Goal: Find specific page/section: Find specific page/section

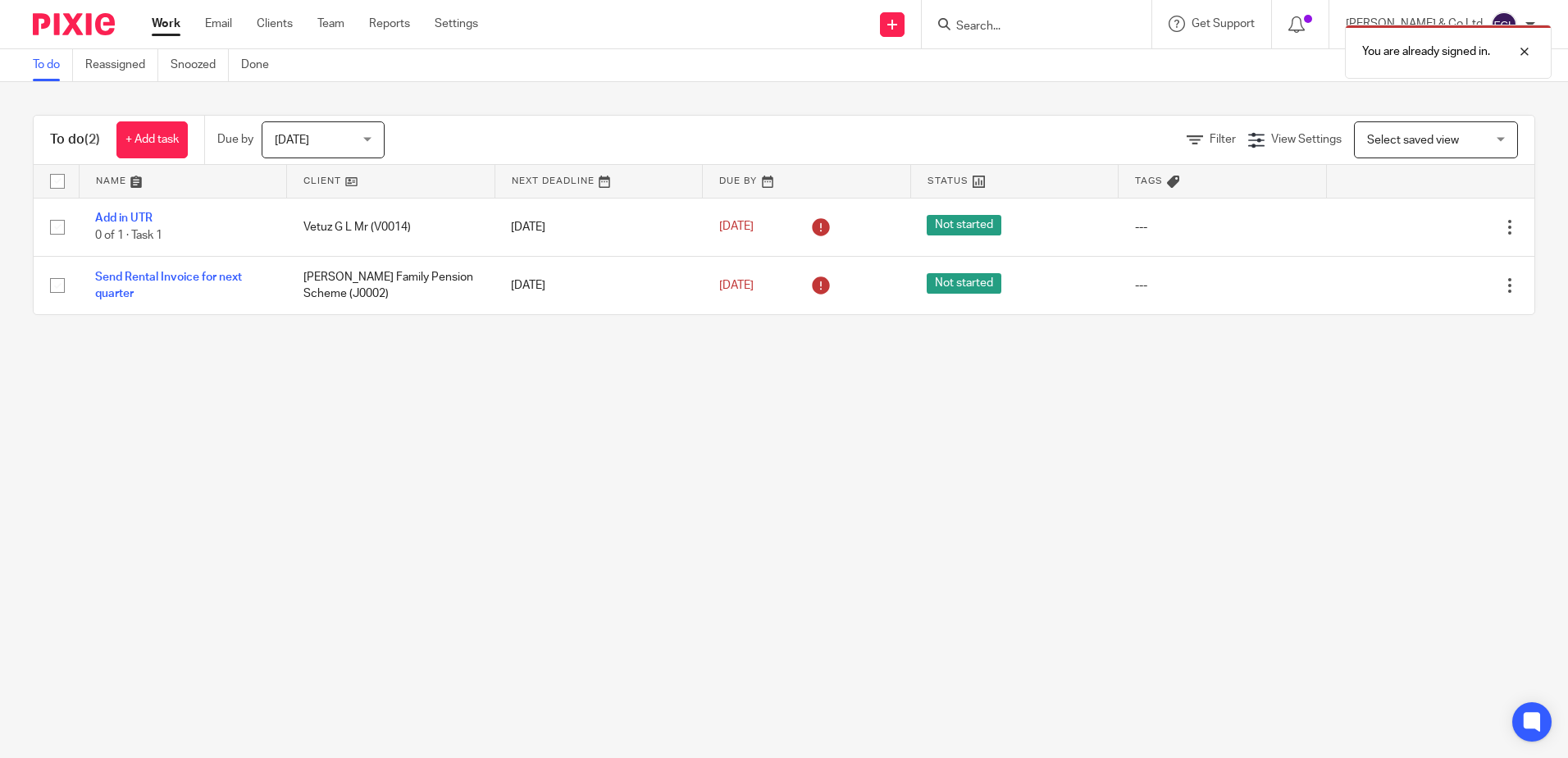
click at [1085, 23] on div "You are already signed in." at bounding box center [1167, 47] width 768 height 62
click at [1053, 25] on div "You are already signed in." at bounding box center [1167, 47] width 768 height 62
drag, startPoint x: 1524, startPoint y: 48, endPoint x: 1309, endPoint y: 34, distance: 215.5
click at [1524, 47] on div at bounding box center [1512, 52] width 44 height 20
click at [1048, 21] on input "Search" at bounding box center [1028, 27] width 147 height 15
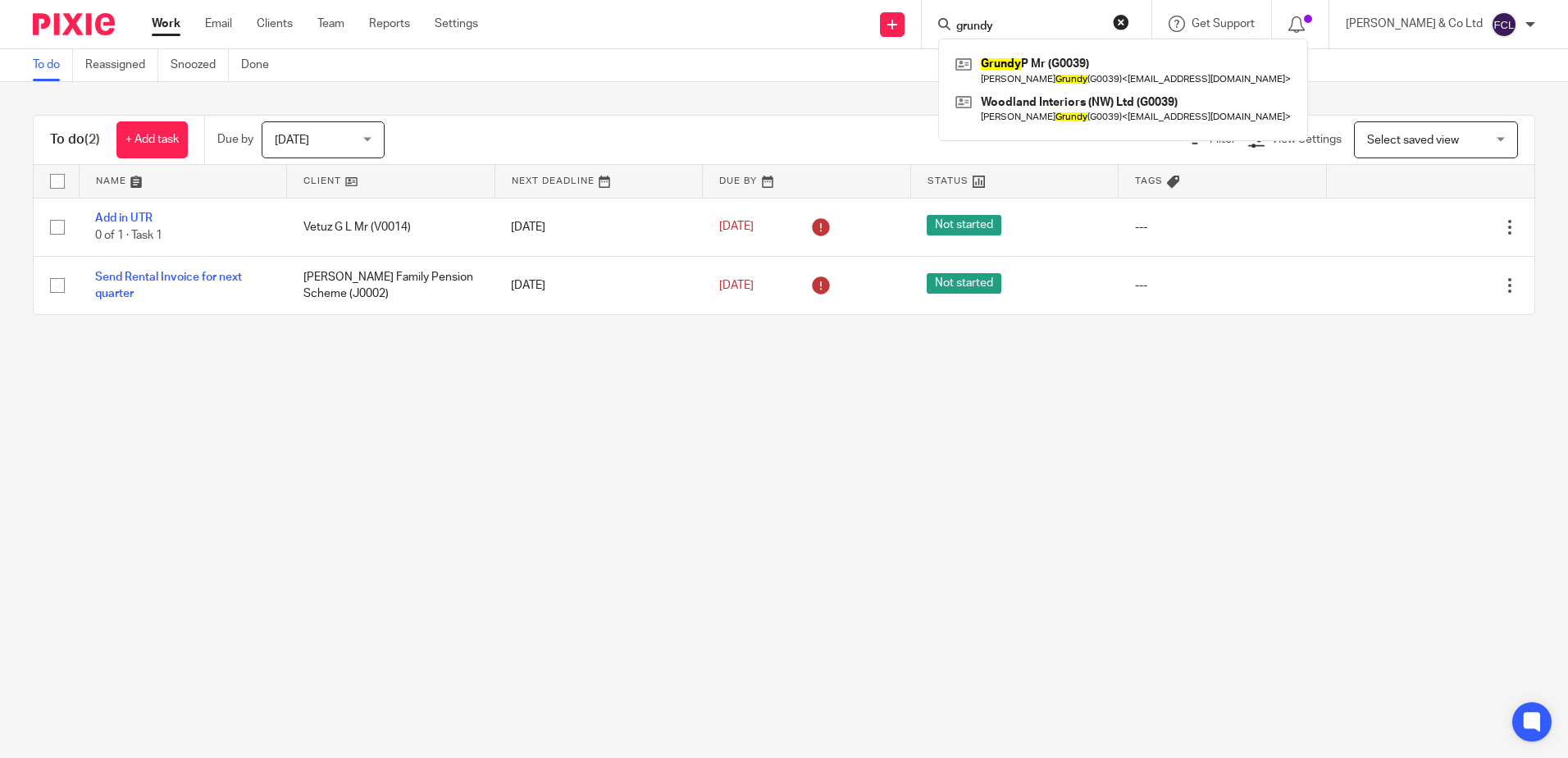
type input "grundy"
click button "submit" at bounding box center [0, 0] width 0 height 0
click at [1107, 63] on link at bounding box center [1123, 70] width 344 height 37
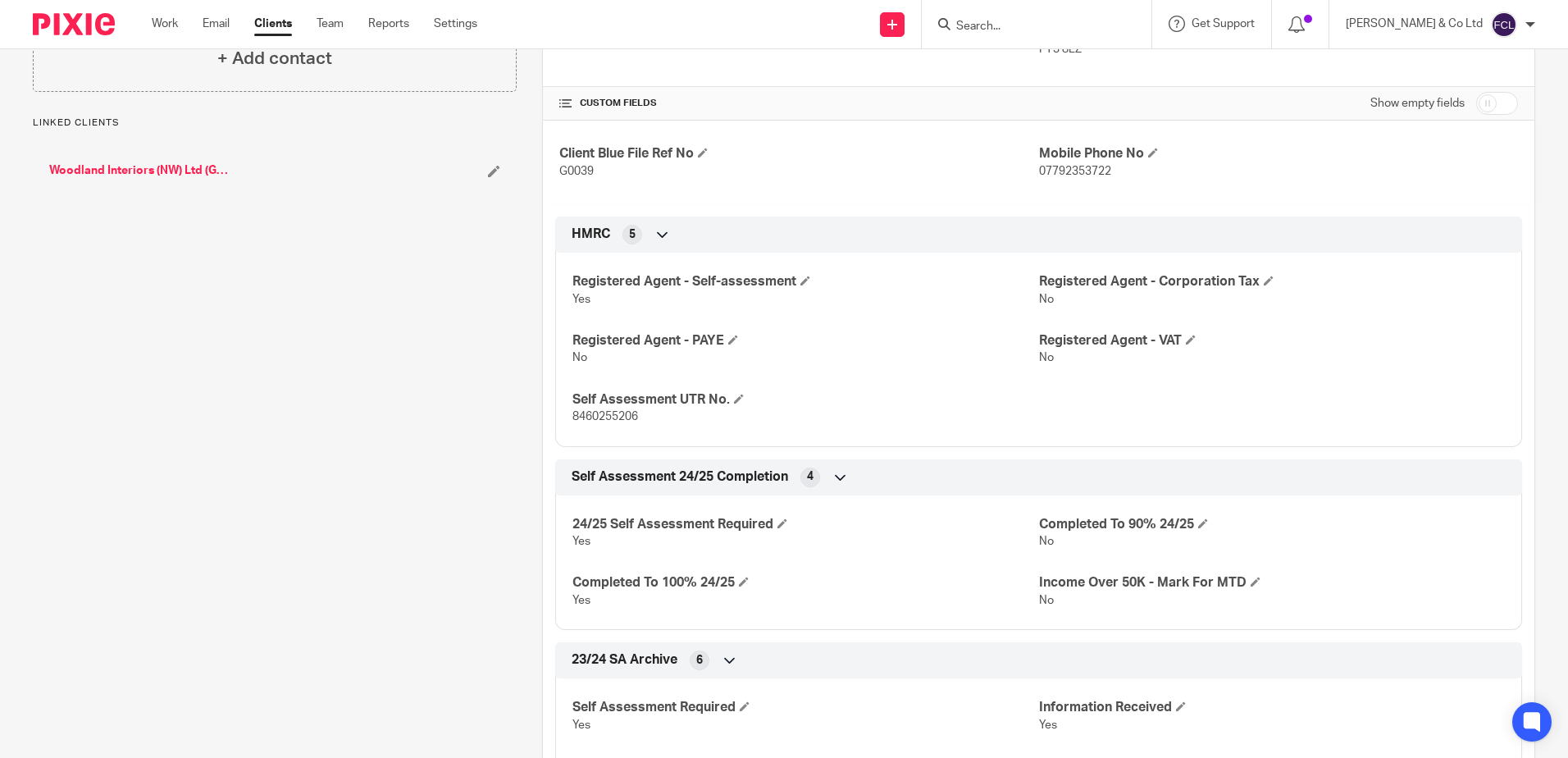
scroll to position [328, 0]
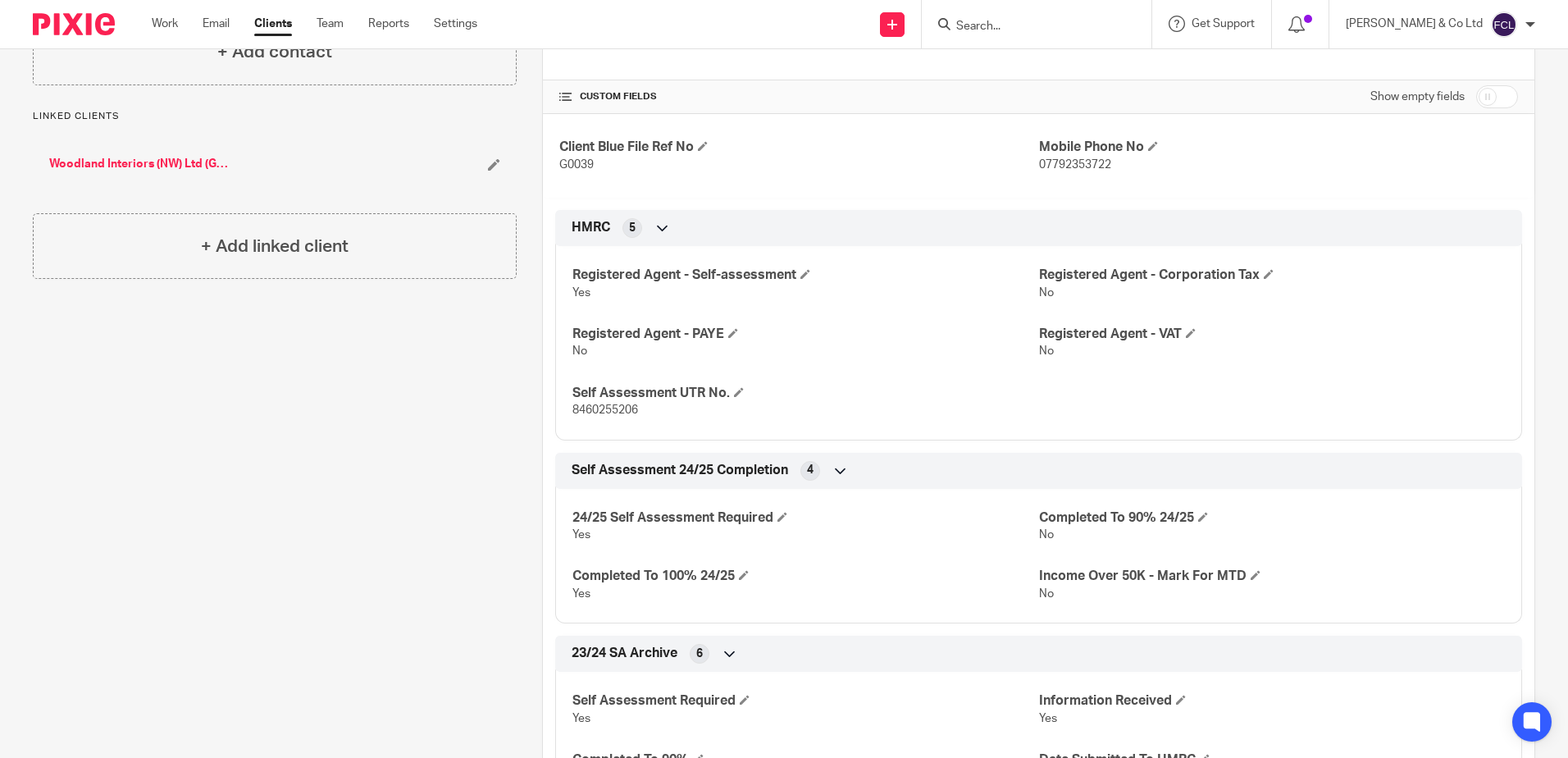
click at [384, 448] on div "Client contacts [PERSON_NAME] (G0039) 07792353722 [EMAIL_ADDRESS][DOMAIN_NAME] …" at bounding box center [261, 599] width 509 height 1506
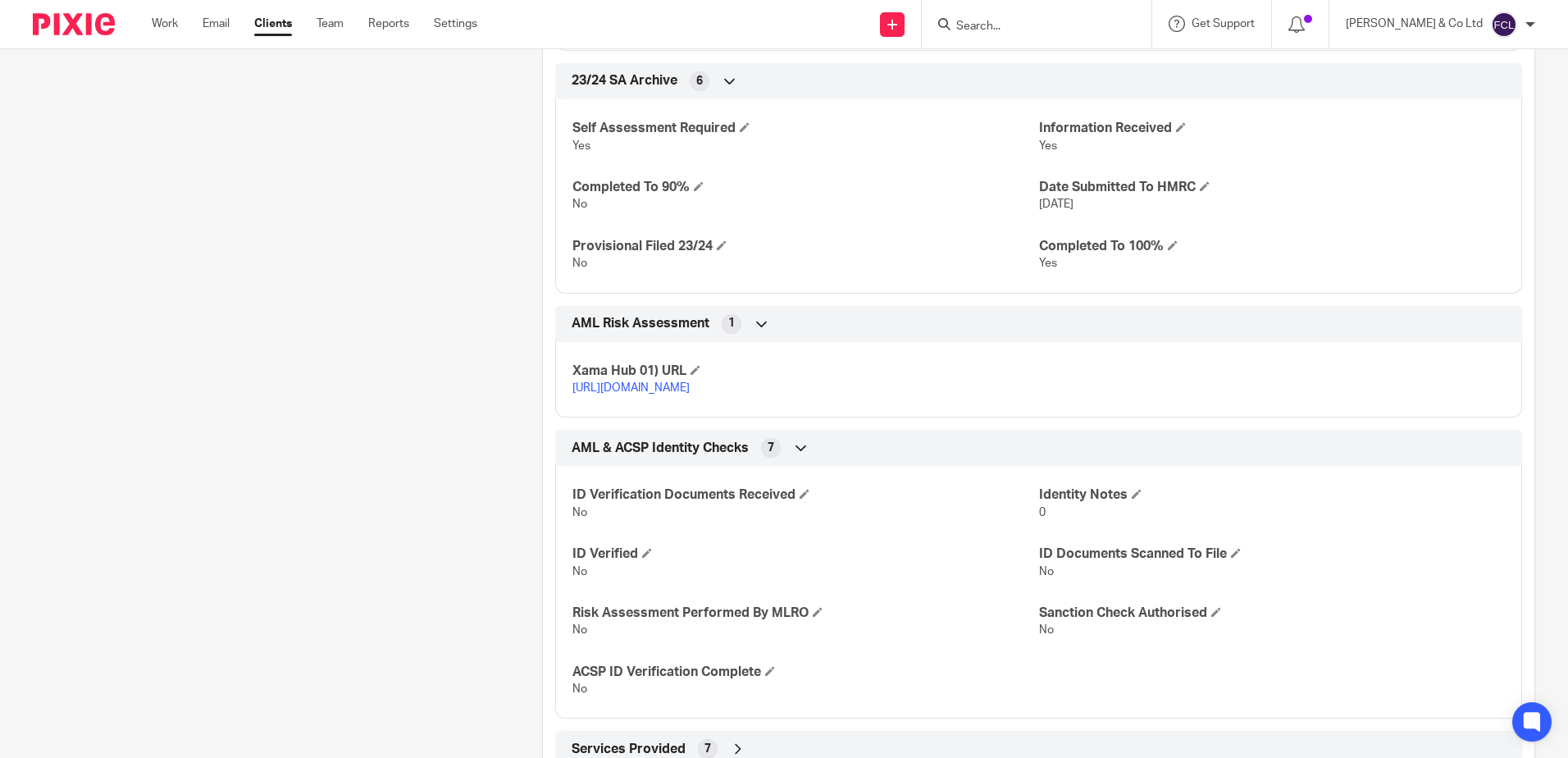
scroll to position [902, 0]
click at [268, 327] on div "Client contacts [PERSON_NAME] (G0039) 07792353722 [EMAIL_ADDRESS][DOMAIN_NAME] …" at bounding box center [261, 25] width 509 height 1506
click at [351, 329] on div "Client contacts [PERSON_NAME] (G0039) 07792353722 [EMAIL_ADDRESS][DOMAIN_NAME] …" at bounding box center [261, 25] width 509 height 1506
drag, startPoint x: 458, startPoint y: 233, endPoint x: 448, endPoint y: 427, distance: 194.3
click at [454, 237] on div "Client contacts [PERSON_NAME] (G0039) 07792353722 [EMAIL_ADDRESS][DOMAIN_NAME] …" at bounding box center [261, 25] width 509 height 1506
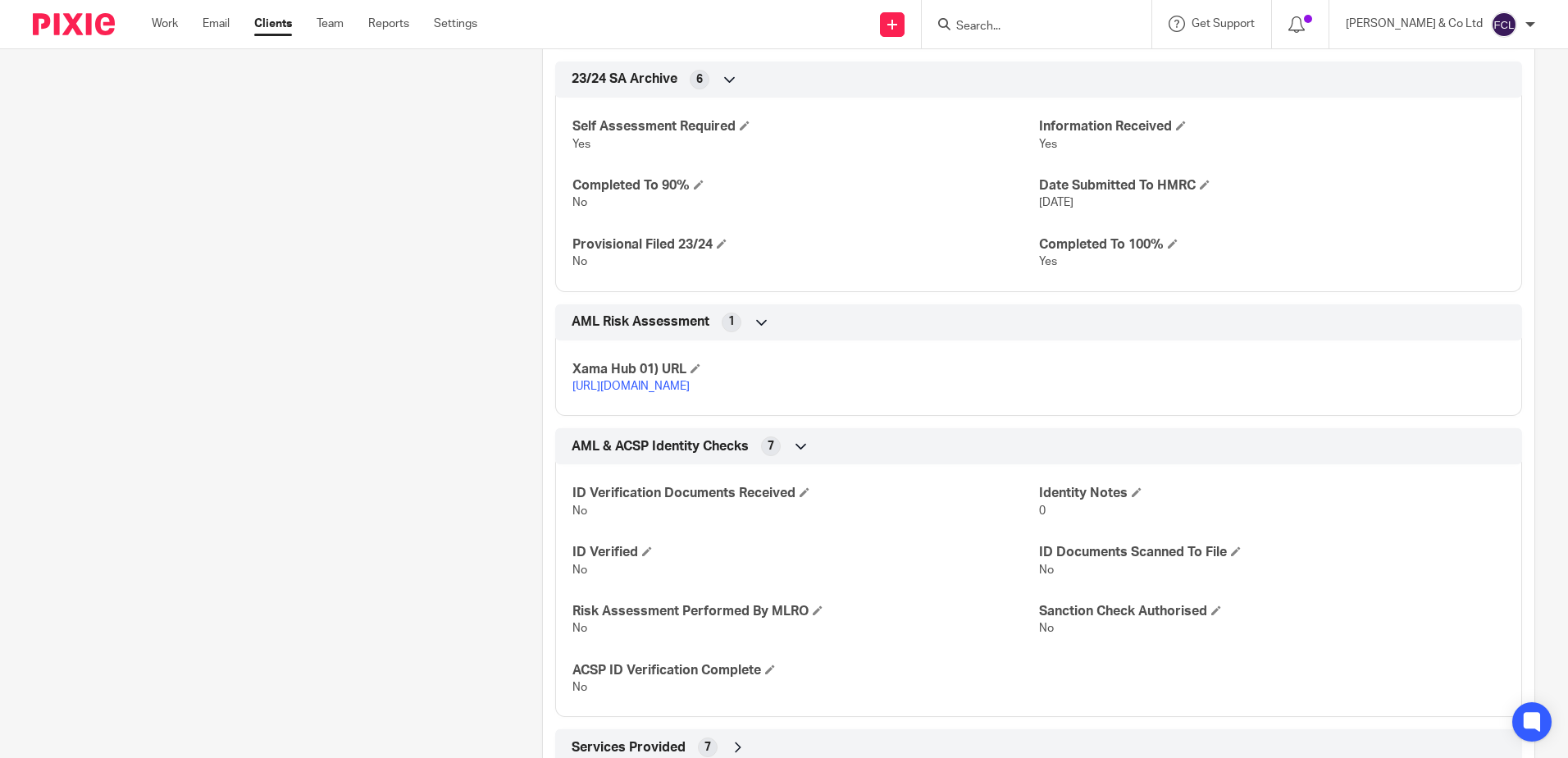
click at [1070, 21] on input "Search" at bounding box center [1028, 27] width 147 height 15
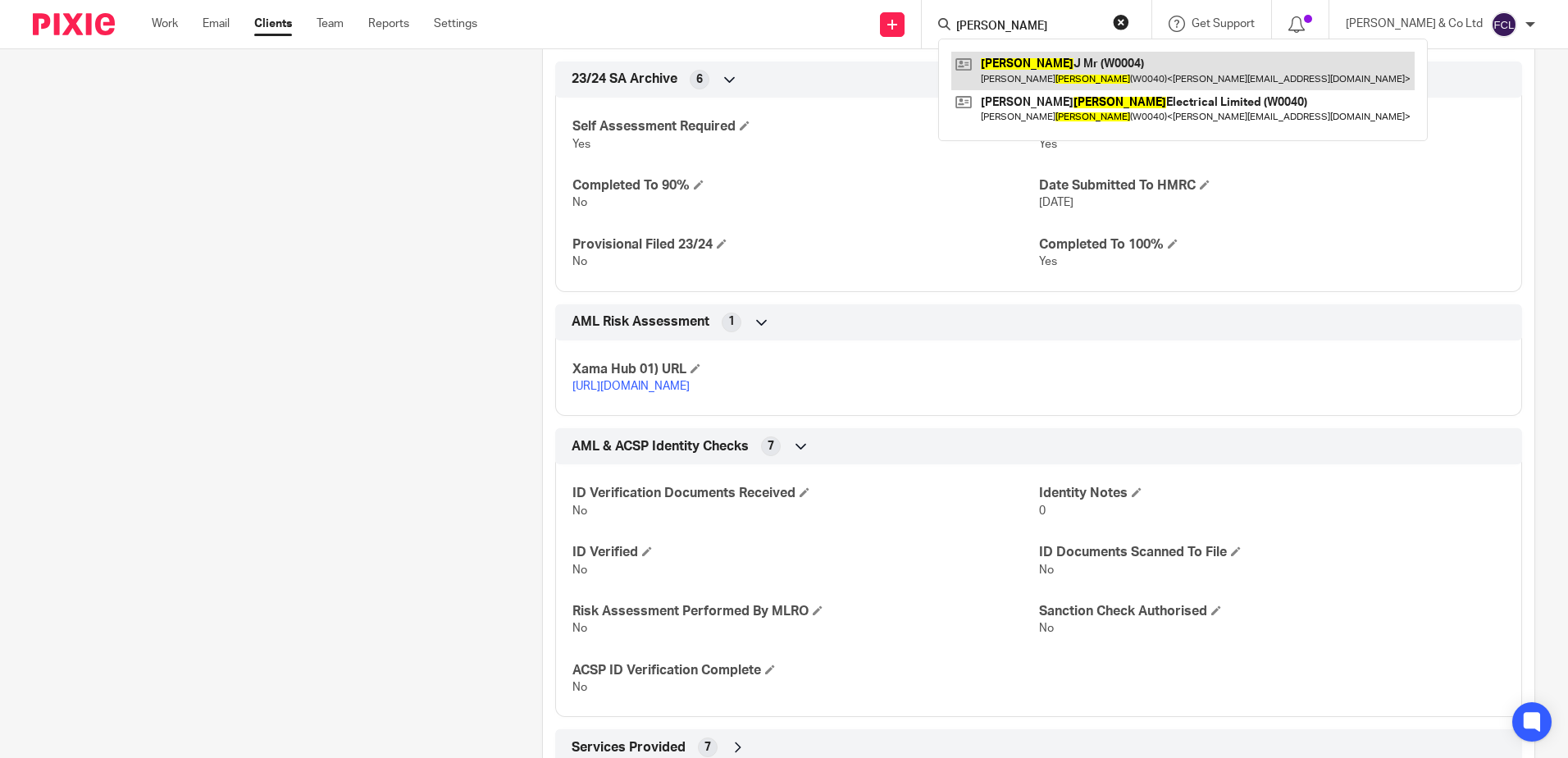
type input "walton"
click at [1070, 59] on link at bounding box center [1182, 70] width 463 height 37
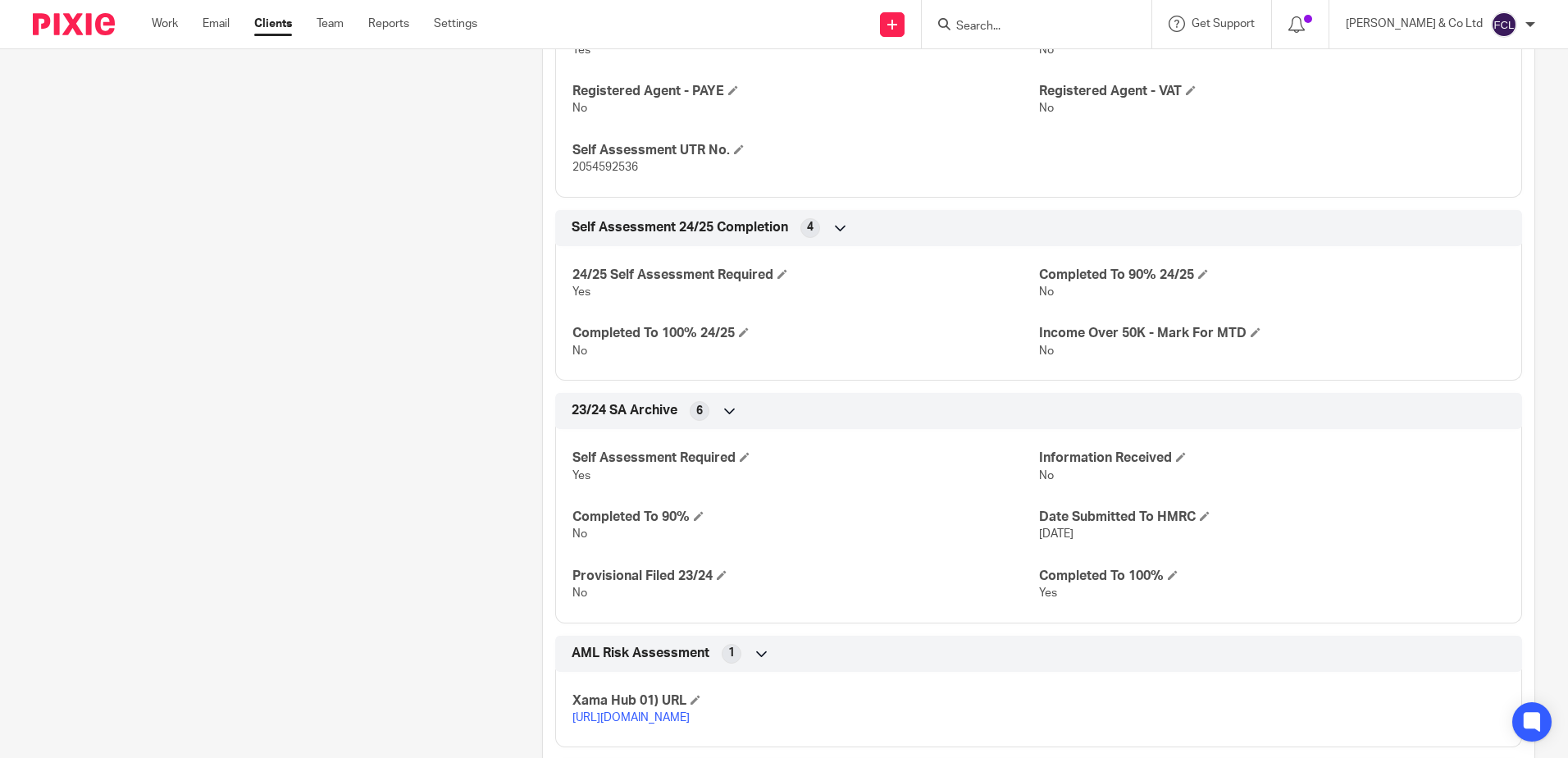
scroll to position [574, 0]
click at [299, 490] on div "Client contacts [PERSON_NAME] (W0040) 07855865503 and 01772 671995 [PERSON_NAME…" at bounding box center [261, 354] width 509 height 1506
